Goal: Task Accomplishment & Management: Manage account settings

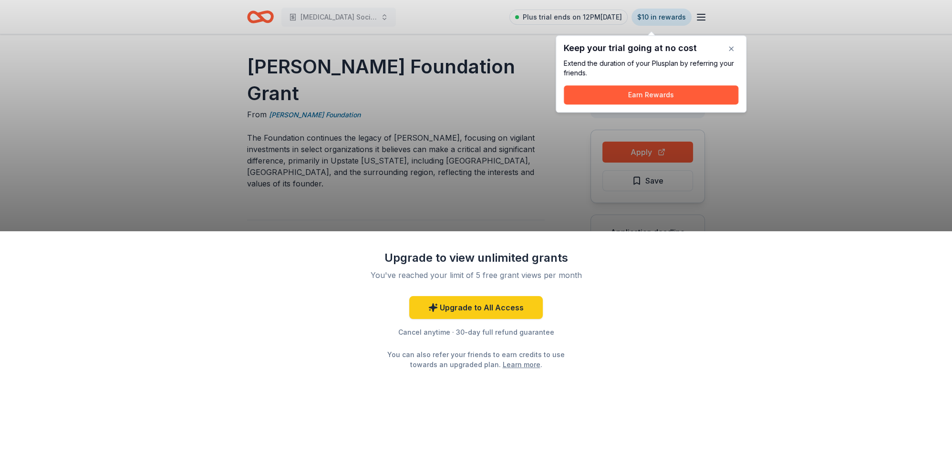
click at [817, 180] on div "Upgrade to view unlimited grants You've reached your limit of 5 free grant view…" at bounding box center [476, 231] width 952 height 462
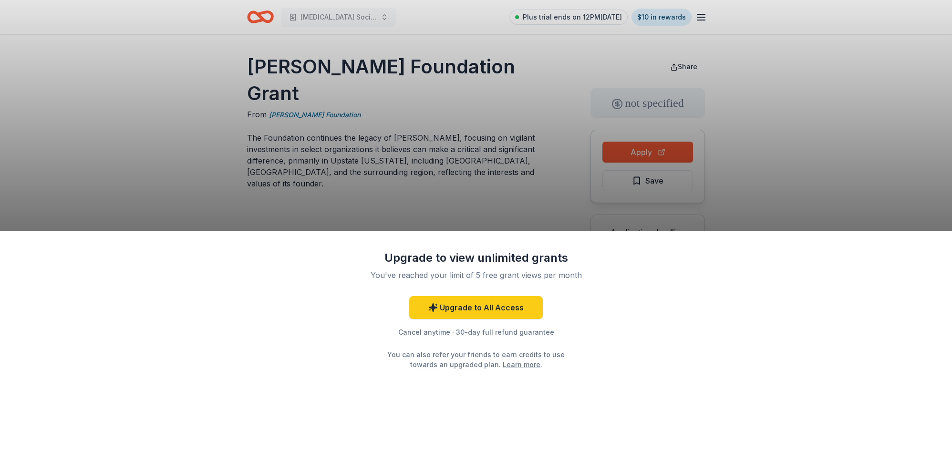
click at [798, 213] on div "Upgrade to view unlimited grants You've reached your limit of 5 free grant view…" at bounding box center [476, 231] width 952 height 462
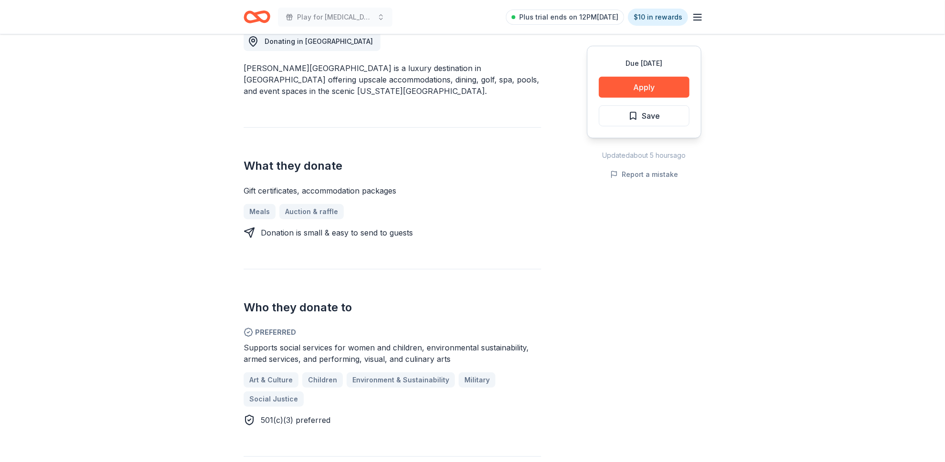
scroll to position [289, 0]
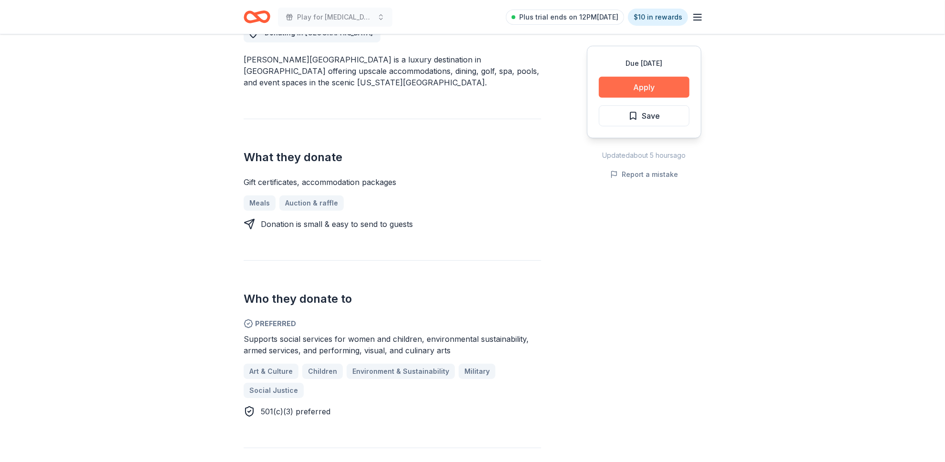
click at [617, 98] on button "Apply" at bounding box center [644, 87] width 91 height 21
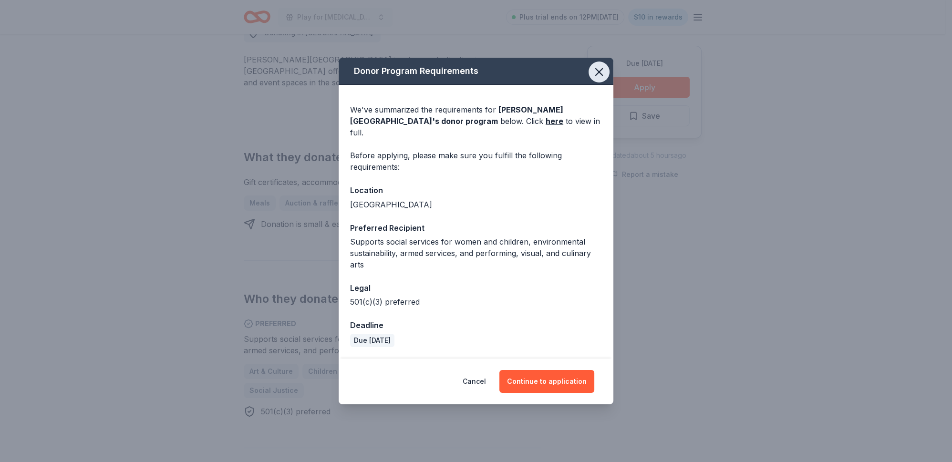
click at [602, 69] on icon "button" at bounding box center [599, 72] width 7 height 7
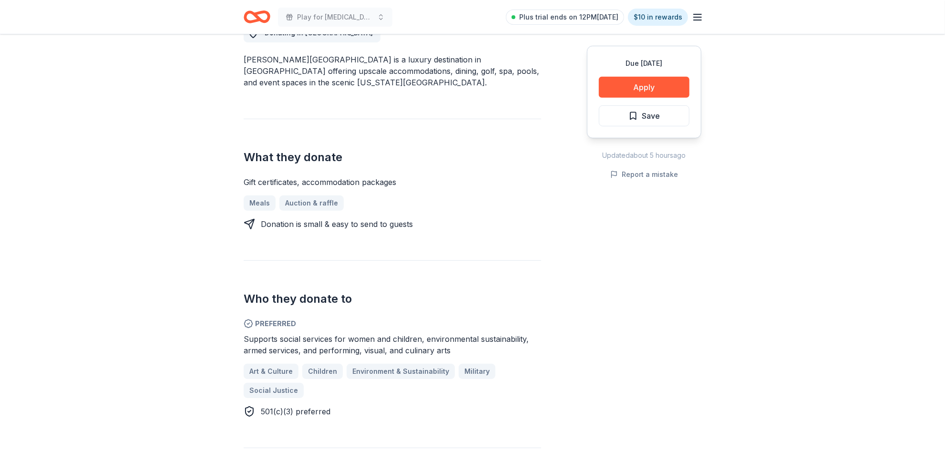
click at [696, 18] on icon "button" at bounding box center [697, 16] width 11 height 11
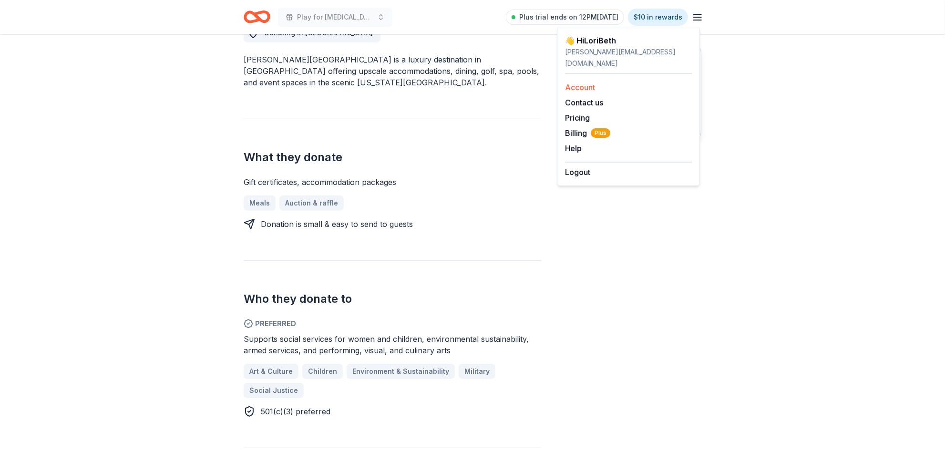
click at [583, 83] on link "Account" at bounding box center [580, 88] width 30 height 10
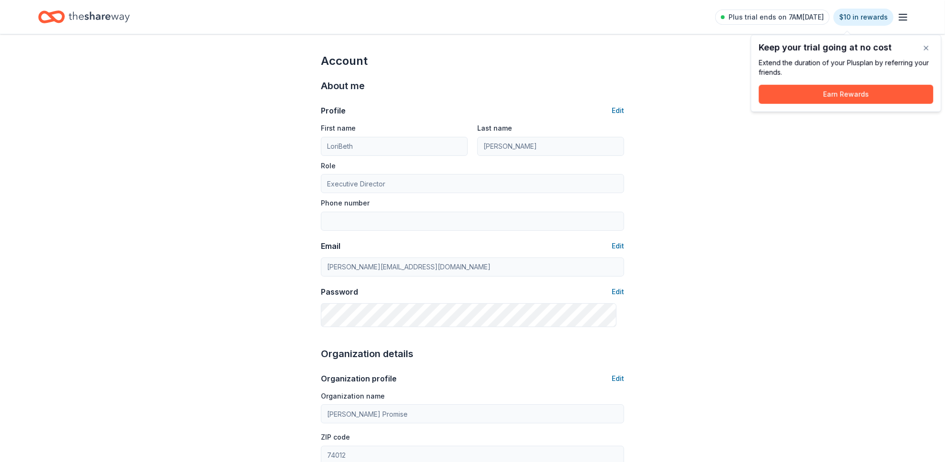
click at [884, 172] on div "Account About me Profile Edit First name [PERSON_NAME] Last name [PERSON_NAME] …" at bounding box center [472, 462] width 945 height 857
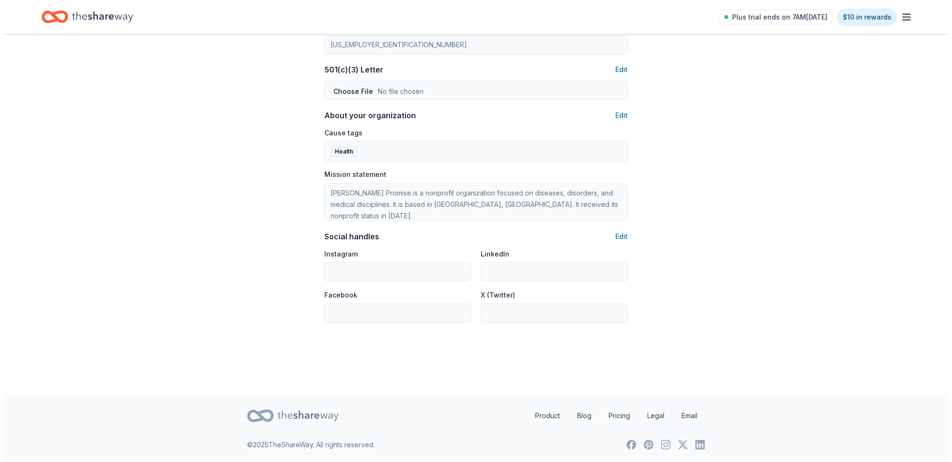
scroll to position [605, 0]
click at [612, 121] on button "Edit" at bounding box center [618, 115] width 12 height 11
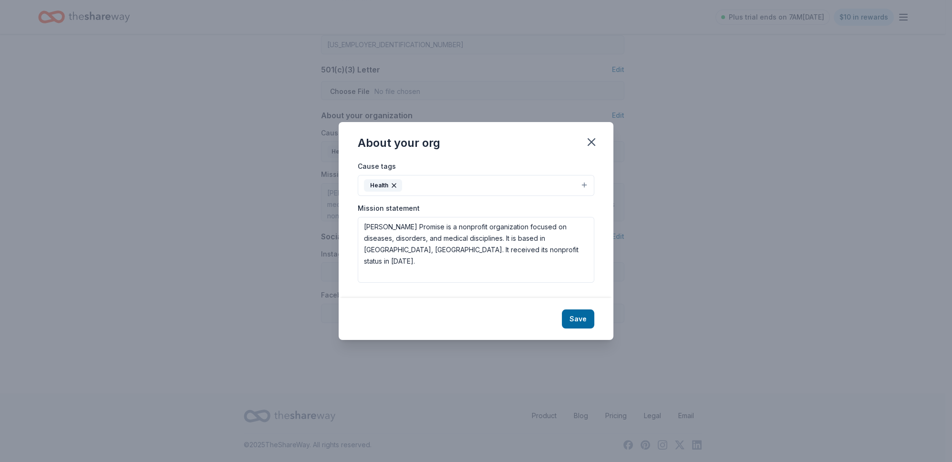
click at [425, 175] on button "Health" at bounding box center [476, 185] width 237 height 21
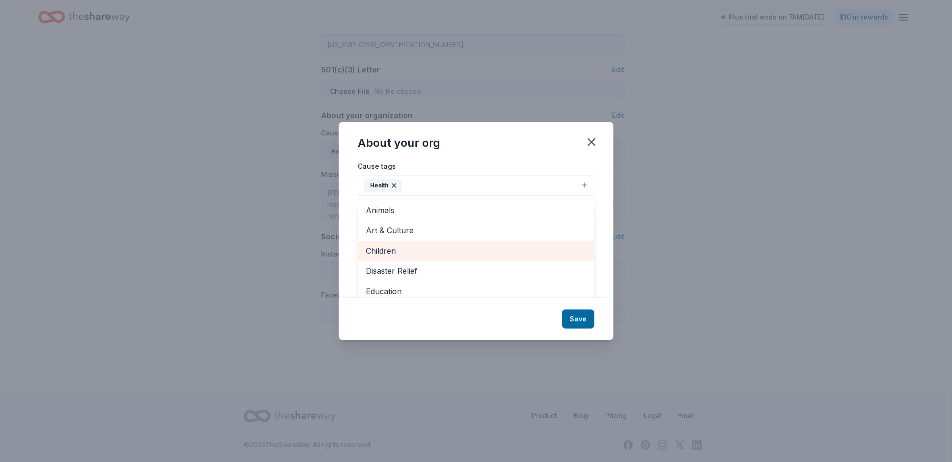
click at [374, 257] on span "Children" at bounding box center [476, 251] width 220 height 12
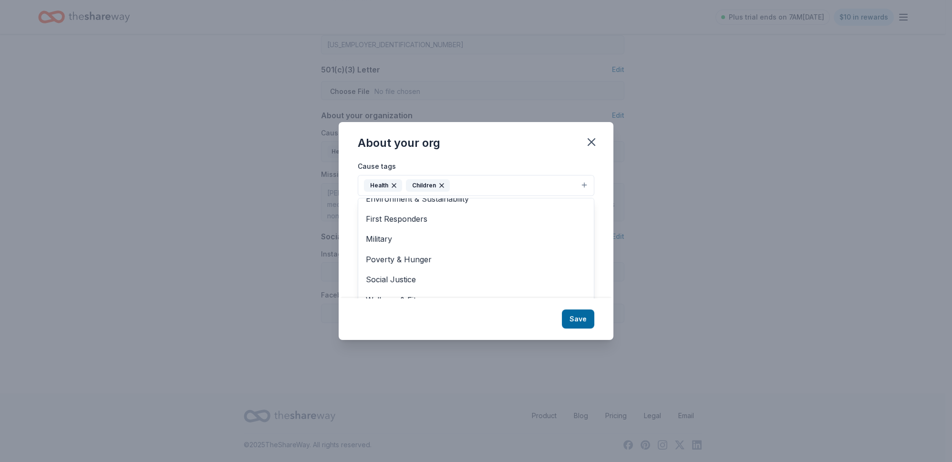
scroll to position [115, 0]
click at [604, 340] on div "About your org Cause tags Health Children Animals Art & Culture Disaster Relief…" at bounding box center [476, 230] width 275 height 217
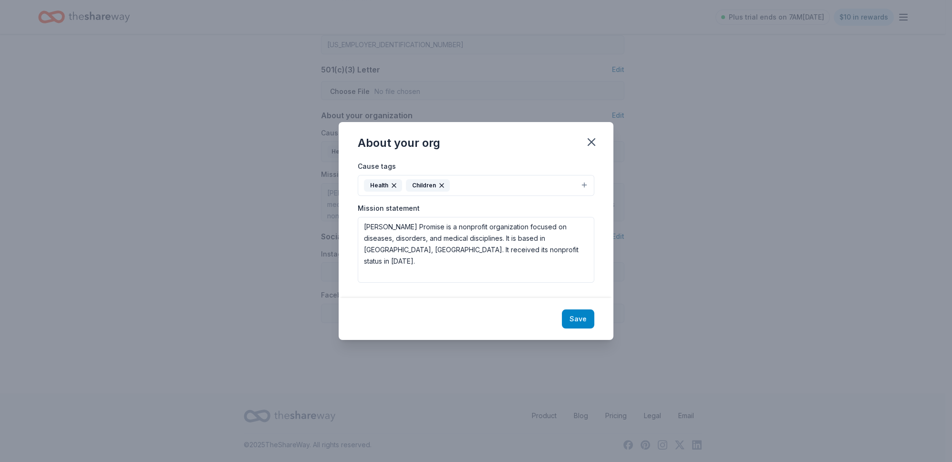
click at [594, 329] on button "Save" at bounding box center [578, 319] width 32 height 19
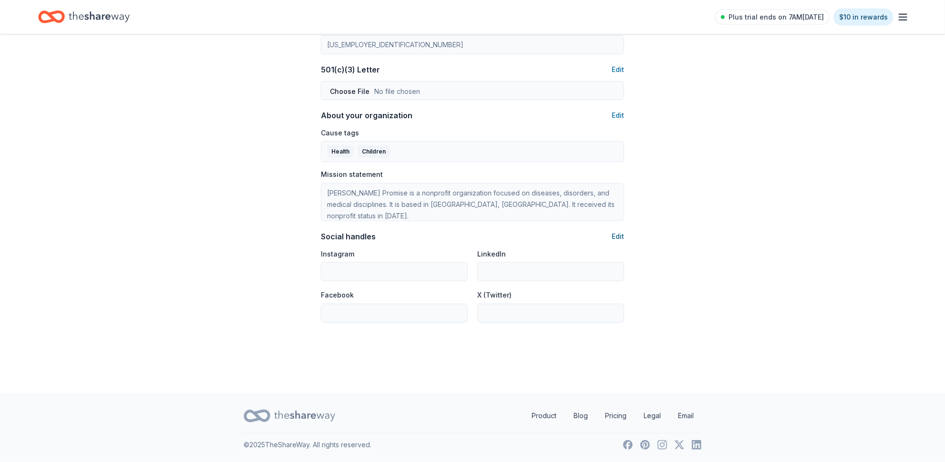
click at [615, 242] on button "Edit" at bounding box center [618, 236] width 12 height 11
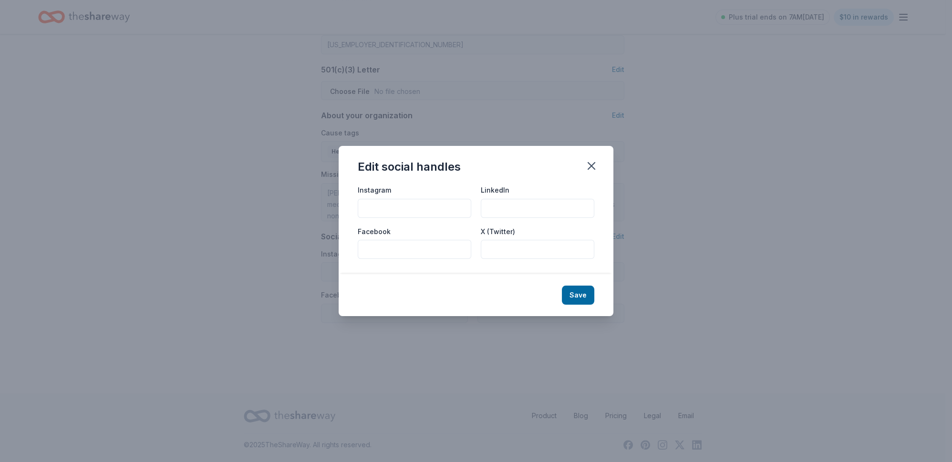
click at [358, 199] on input "Instagram" at bounding box center [415, 208] width 114 height 19
click at [358, 255] on input "Facebook" at bounding box center [415, 249] width 114 height 19
paste input "[URL][DOMAIN_NAME]"
type input "[URL][DOMAIN_NAME]"
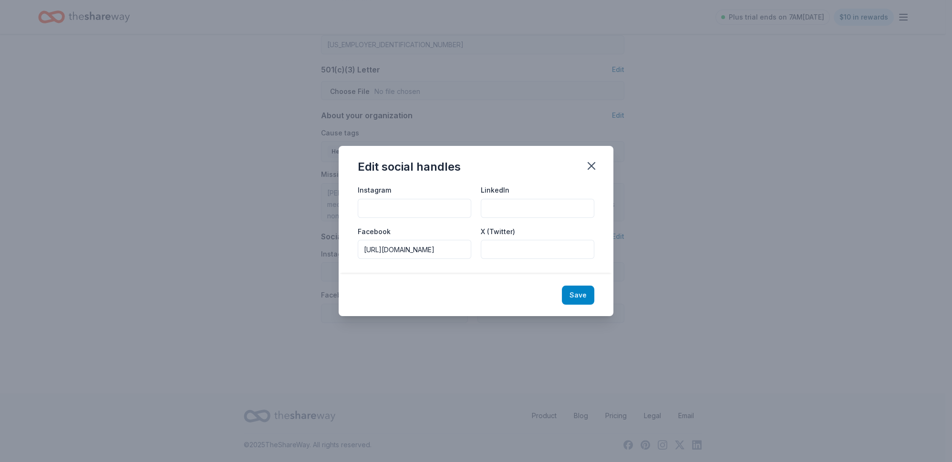
click at [594, 305] on button "Save" at bounding box center [578, 295] width 32 height 19
type input "[URL][DOMAIN_NAME]"
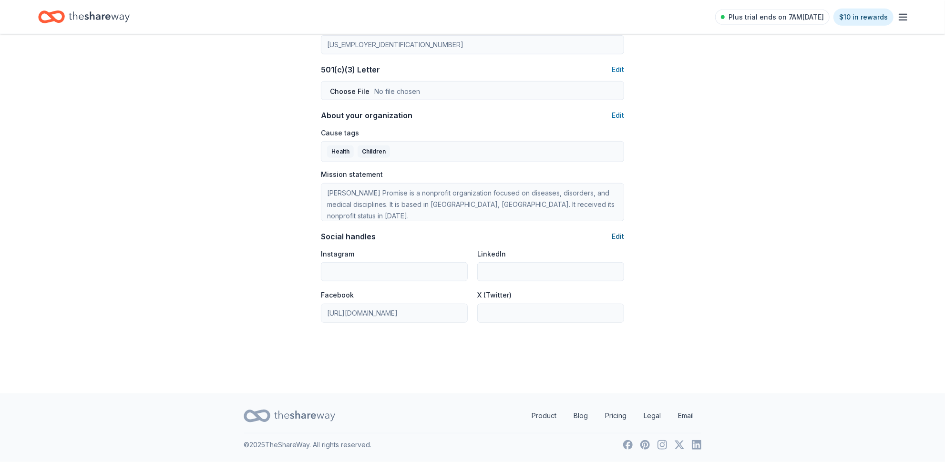
click at [612, 242] on button "Edit" at bounding box center [618, 236] width 12 height 11
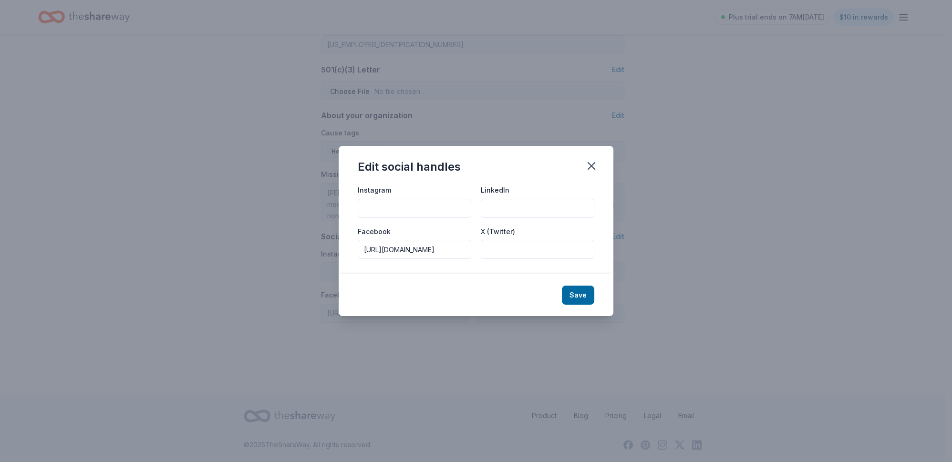
click at [360, 205] on input "Instagram" at bounding box center [415, 208] width 114 height 19
paste input "[URL][DOMAIN_NAME]"
type input "[URL][DOMAIN_NAME]"
click at [594, 305] on button "Save" at bounding box center [578, 295] width 32 height 19
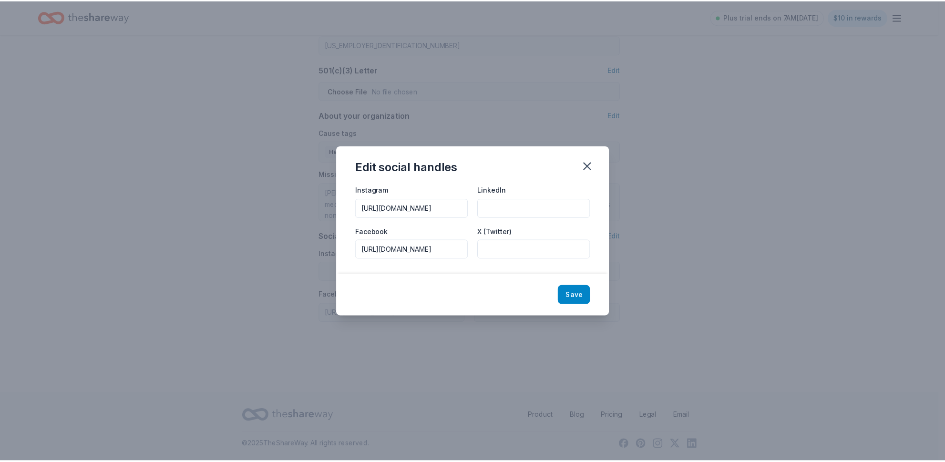
scroll to position [0, 0]
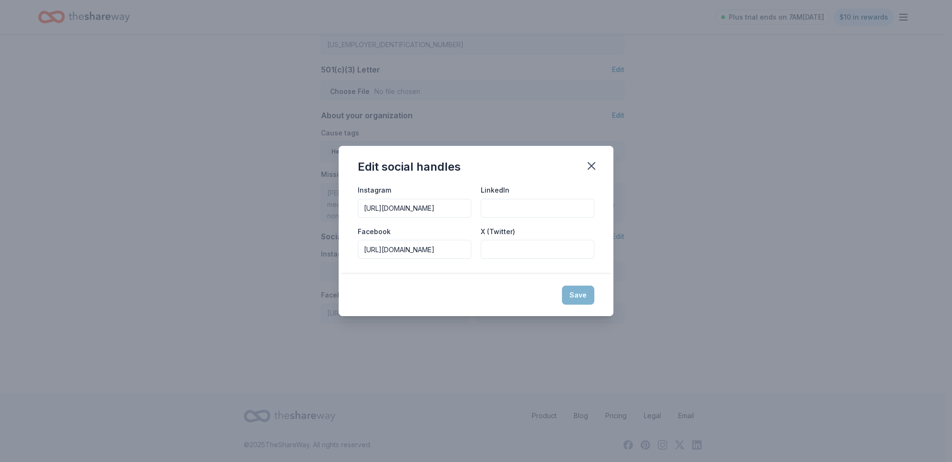
type input "[URL][DOMAIN_NAME]"
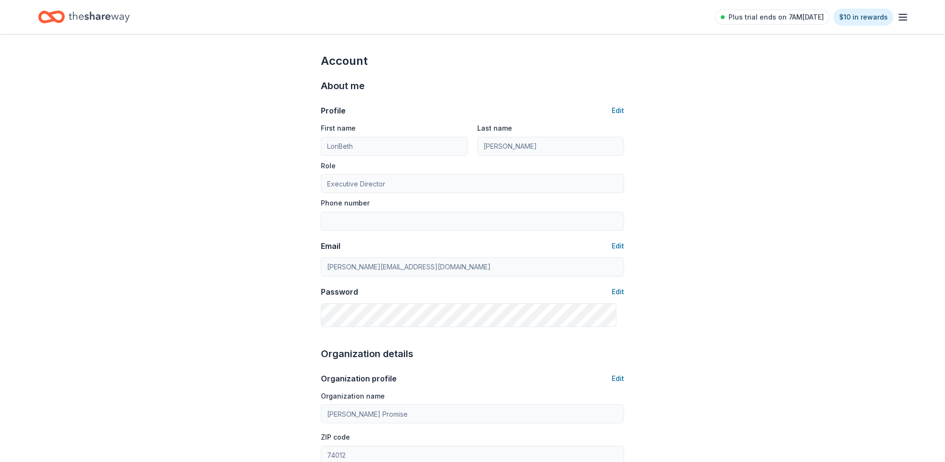
click at [62, 14] on icon "Home" at bounding box center [56, 17] width 15 height 10
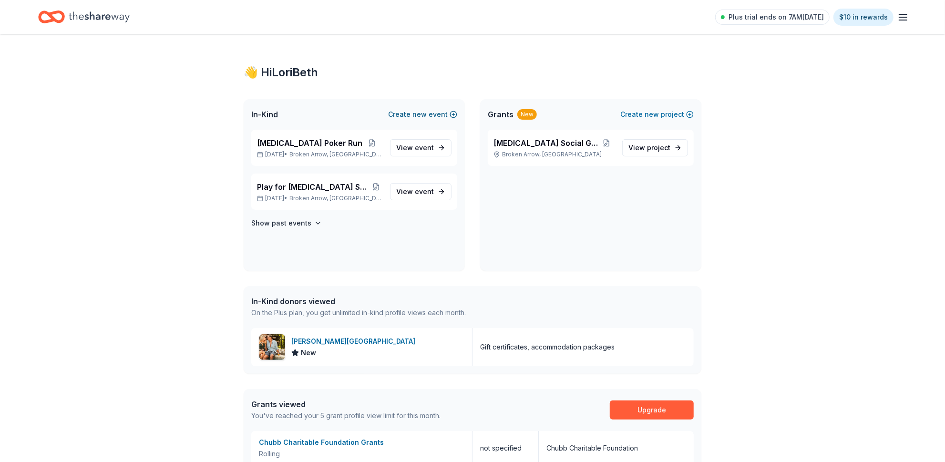
click at [418, 120] on button "Create new event" at bounding box center [422, 114] width 69 height 11
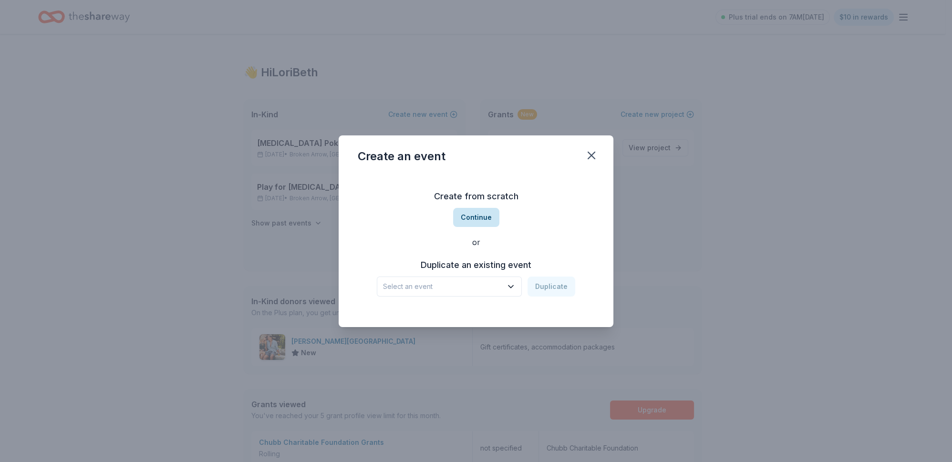
click at [478, 214] on button "Continue" at bounding box center [476, 217] width 46 height 19
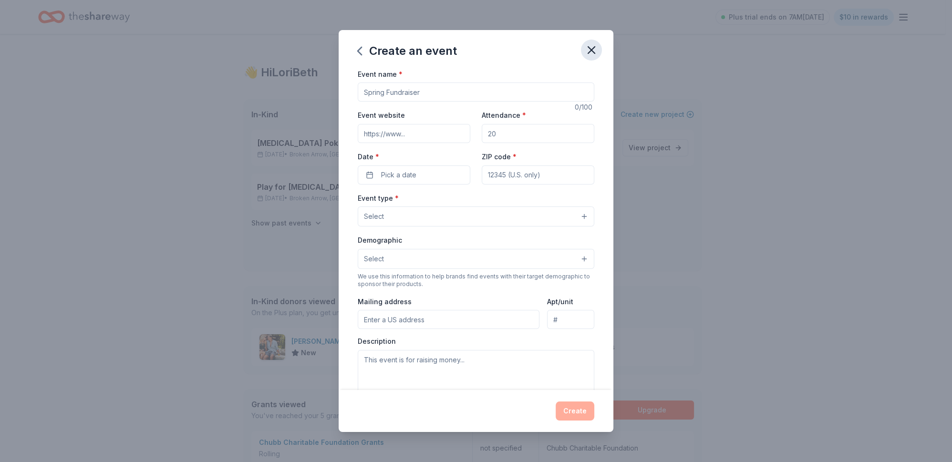
click at [595, 53] on icon "button" at bounding box center [591, 50] width 7 height 7
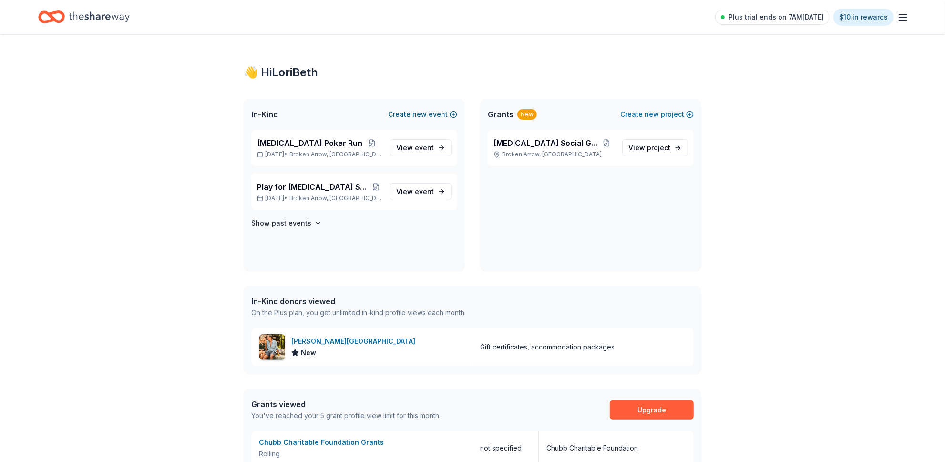
click at [415, 120] on span "new" at bounding box center [420, 114] width 14 height 11
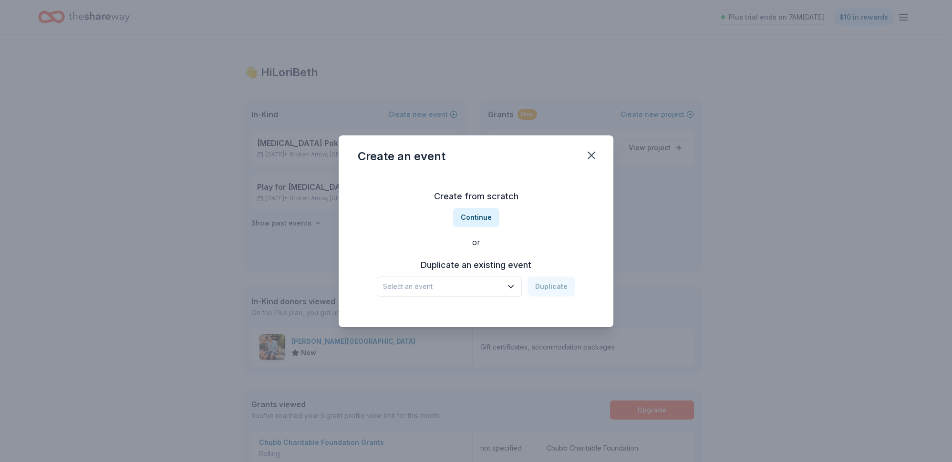
click at [516, 291] on icon "button" at bounding box center [511, 287] width 10 height 10
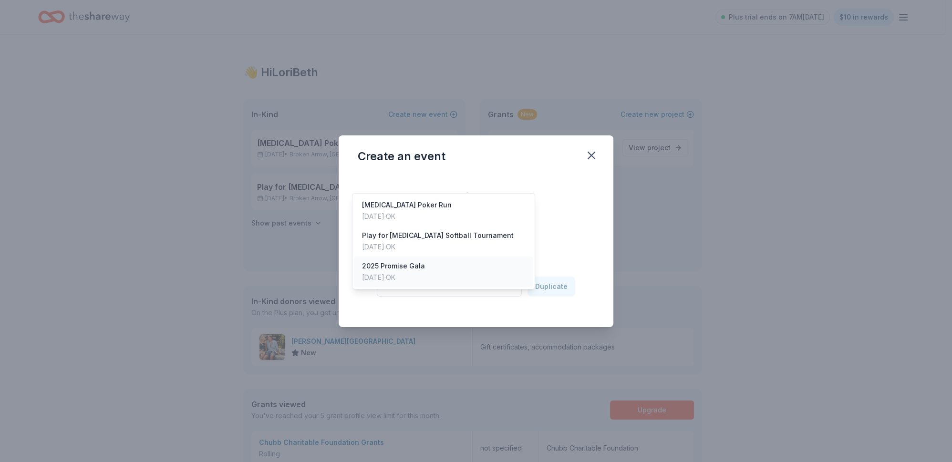
click at [424, 272] on div "2025 Promise Gala" at bounding box center [393, 265] width 63 height 11
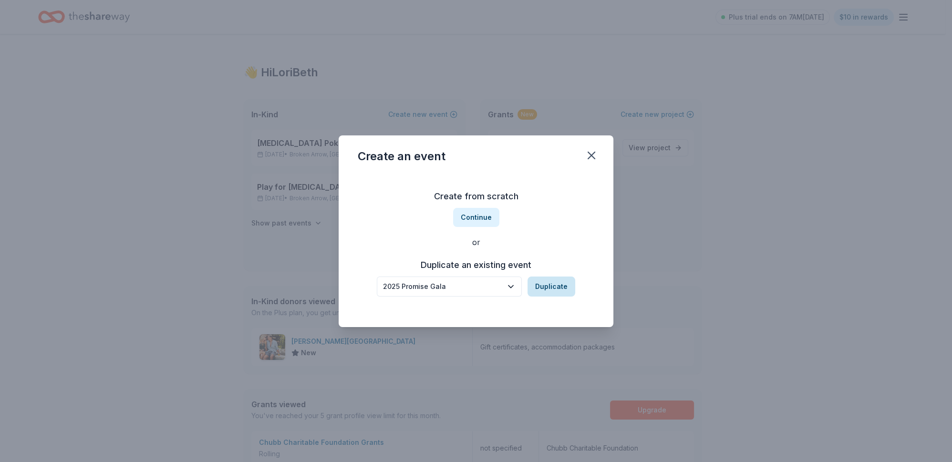
click at [575, 297] on button "Duplicate" at bounding box center [551, 287] width 48 height 20
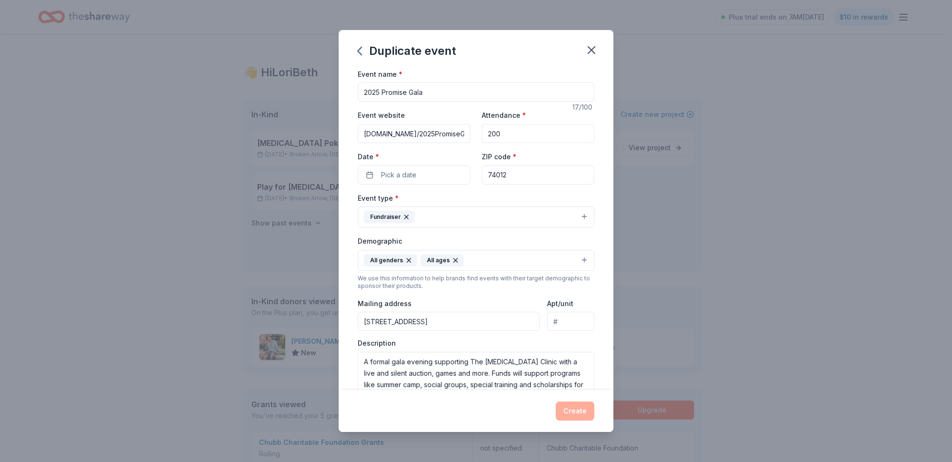
drag, startPoint x: 356, startPoint y: 106, endPoint x: 385, endPoint y: 119, distance: 32.0
click at [358, 102] on input "2025 Promise Gala" at bounding box center [476, 92] width 237 height 19
type input "2026 Promise Gala"
drag, startPoint x: 230, startPoint y: 150, endPoint x: 517, endPoint y: 35, distance: 309.7
click at [230, 149] on div "Duplicate event Event name * 2026 Promise Gala 17 /100 Event website [DOMAIN_NA…" at bounding box center [476, 231] width 952 height 462
